Goal: Transaction & Acquisition: Purchase product/service

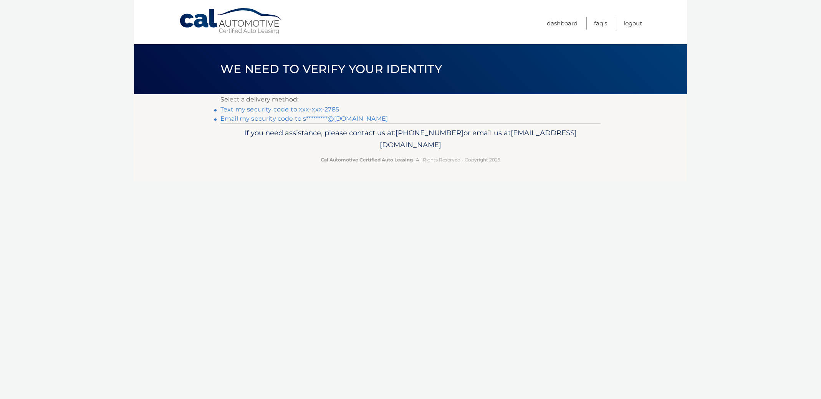
click at [243, 120] on link "Email my security code to s*********@[DOMAIN_NAME]" at bounding box center [305, 118] width 168 height 7
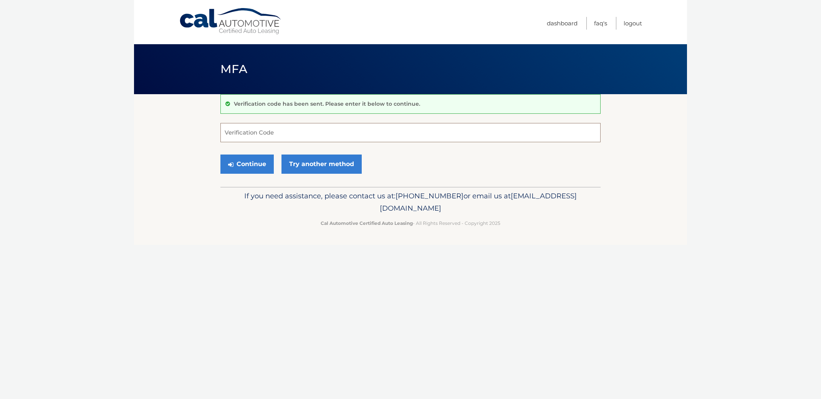
click at [278, 134] on input "Verification Code" at bounding box center [411, 132] width 380 height 19
type input "360654"
click at [262, 163] on button "Continue" at bounding box center [247, 163] width 53 height 19
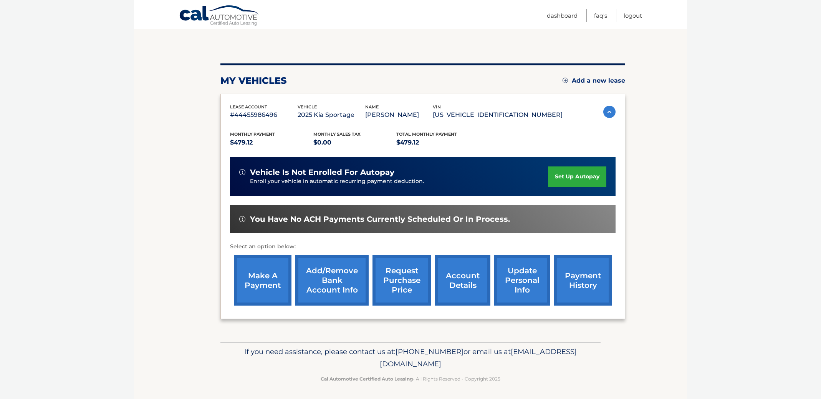
scroll to position [65, 0]
click at [267, 280] on link "make a payment" at bounding box center [263, 280] width 58 height 50
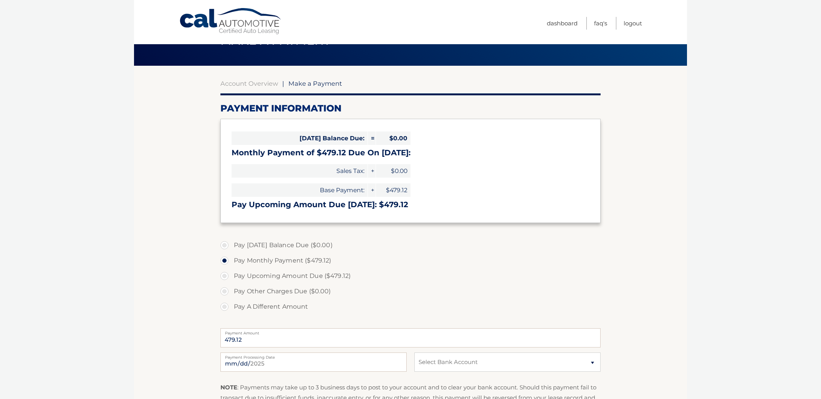
scroll to position [28, 0]
select select "ZmRmODMwMjUtZGJkZS00MjBkLTg1ODYtNDUzNWM2NTY1ZjE5"
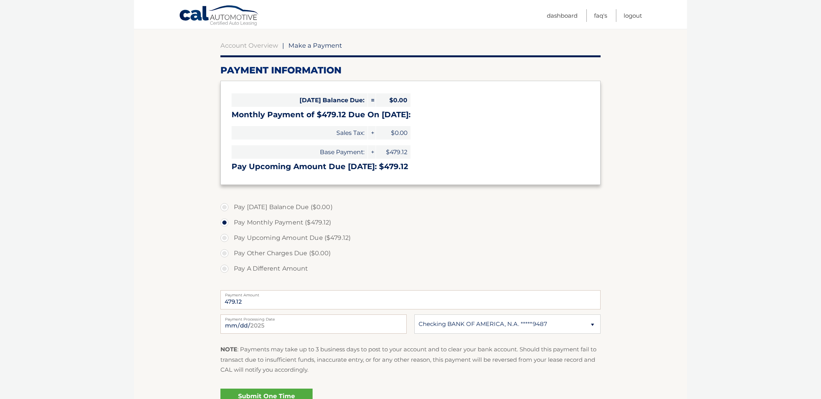
scroll to position [68, 0]
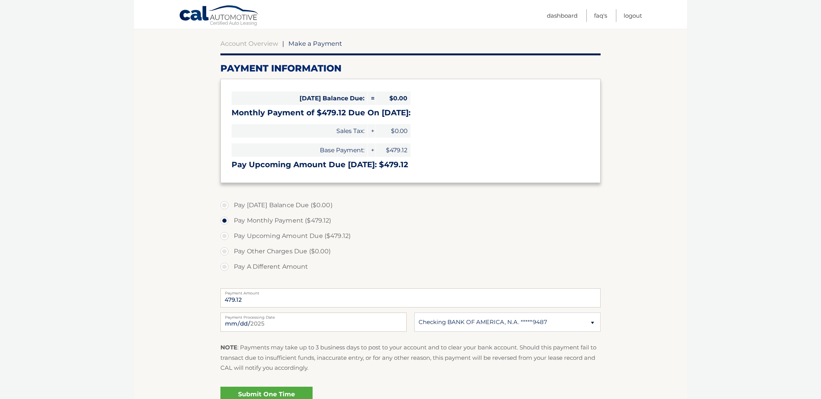
click at [282, 393] on link "Submit One Time Payment" at bounding box center [267, 399] width 92 height 25
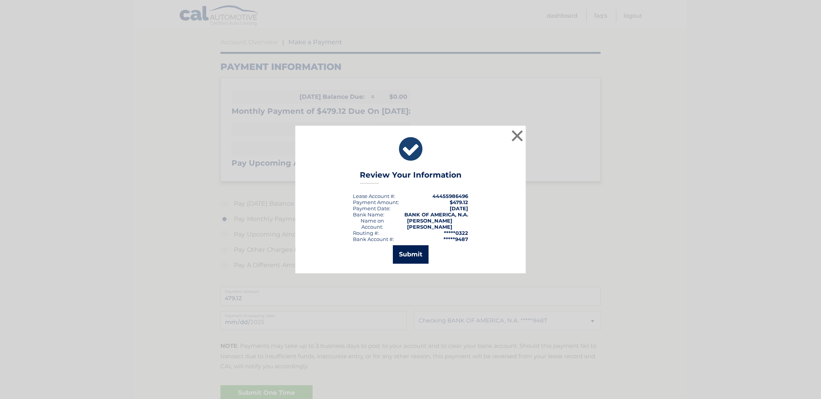
click at [409, 252] on button "Submit" at bounding box center [411, 254] width 36 height 18
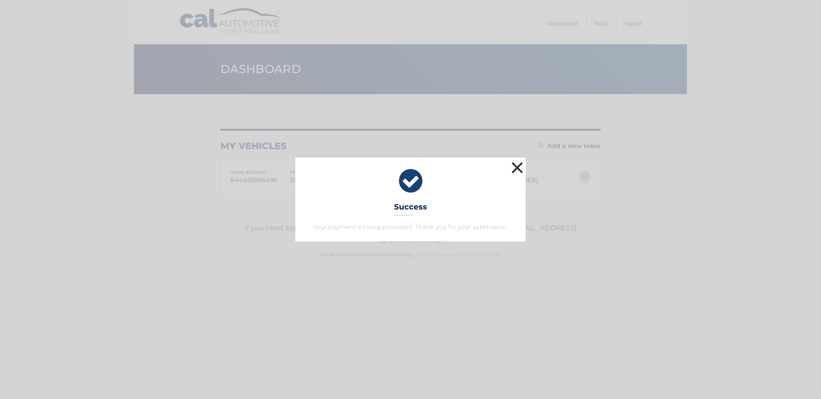
click at [518, 163] on button "×" at bounding box center [517, 167] width 15 height 15
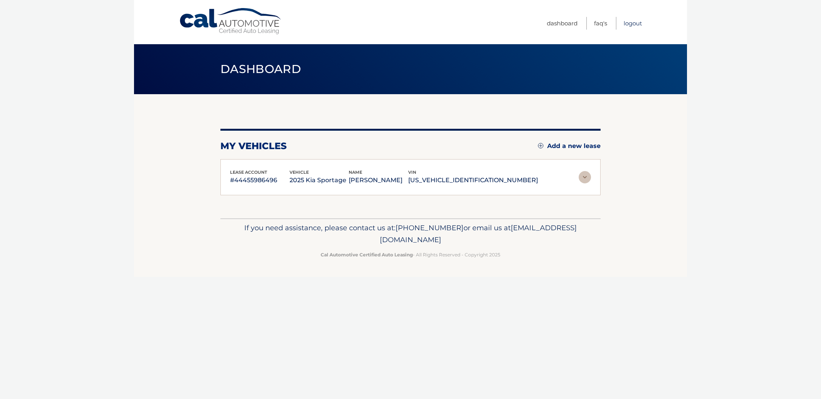
click at [632, 25] on link "Logout" at bounding box center [633, 23] width 18 height 13
